Goal: Task Accomplishment & Management: Manage account settings

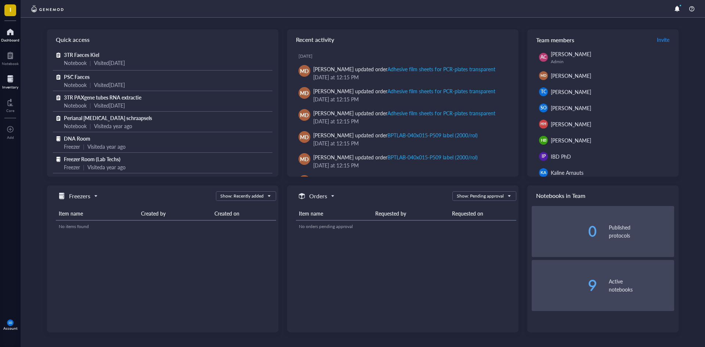
click at [12, 74] on div at bounding box center [10, 79] width 16 height 12
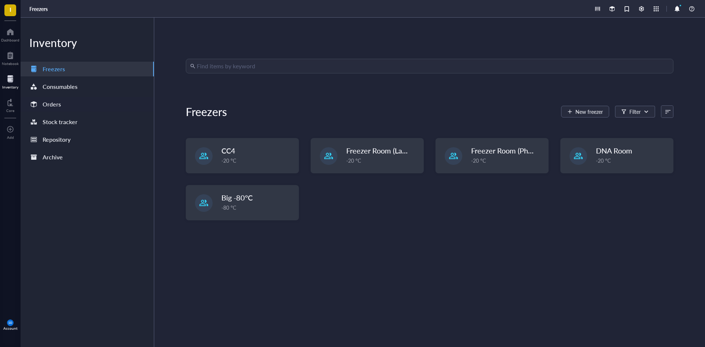
click at [55, 105] on div "Orders" at bounding box center [52, 104] width 18 height 10
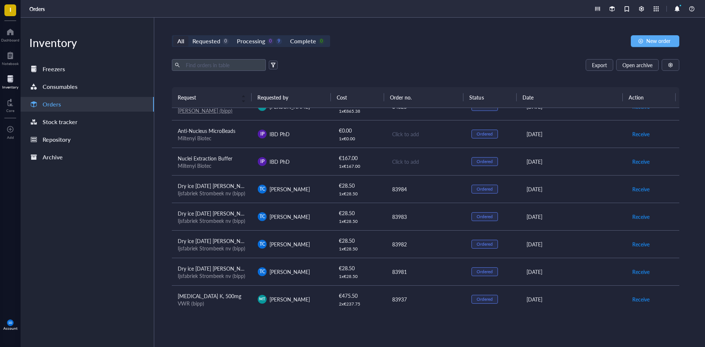
scroll to position [43, 0]
click at [637, 265] on button "Receive" at bounding box center [641, 271] width 18 height 12
click at [642, 271] on span "Archive order" at bounding box center [647, 271] width 31 height 8
